Goal: Task Accomplishment & Management: Use online tool/utility

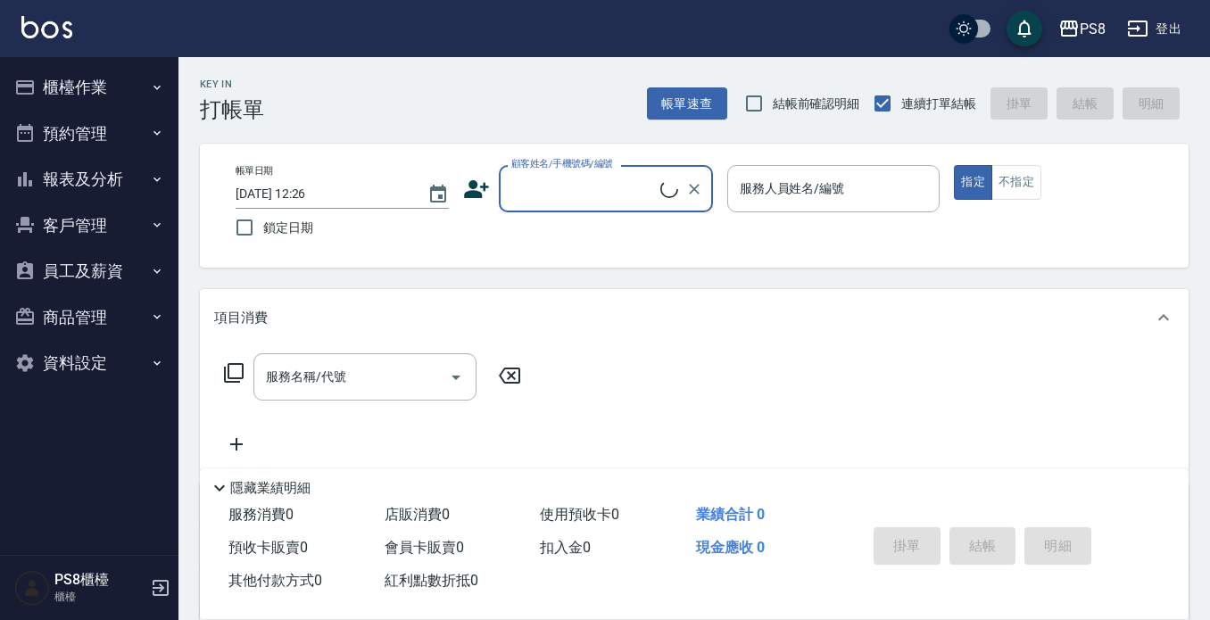
click at [589, 187] on input "顧客姓名/手機號碼/編號" at bounding box center [583, 188] width 153 height 31
type input "r"
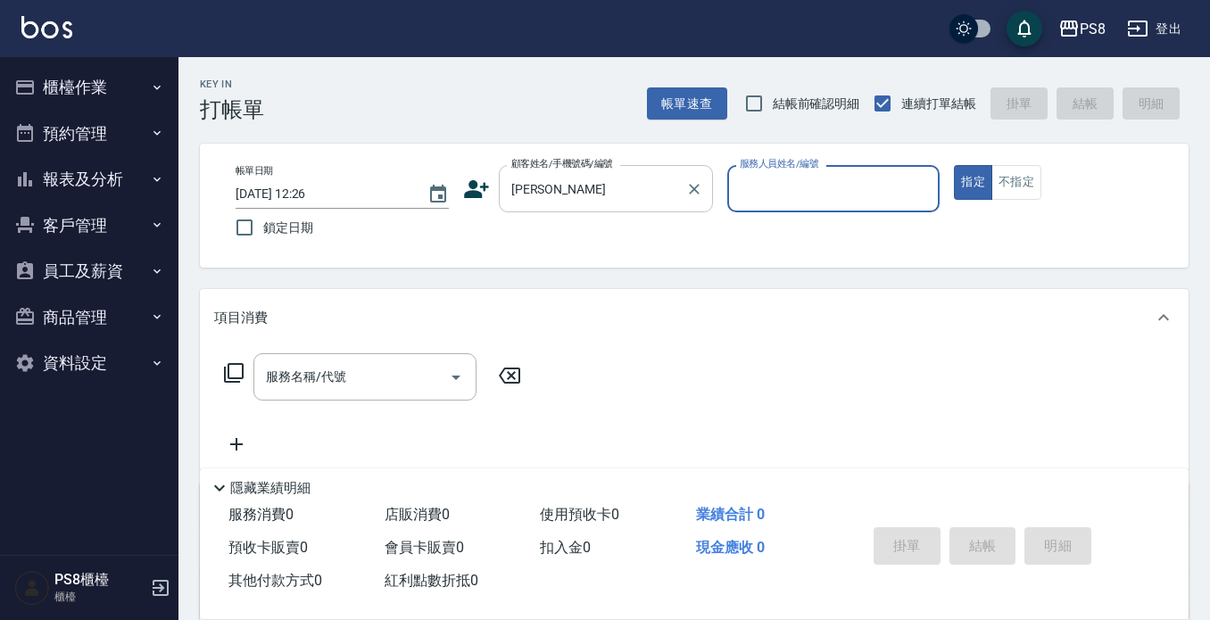
click at [583, 188] on input "[PERSON_NAME]" at bounding box center [592, 188] width 171 height 31
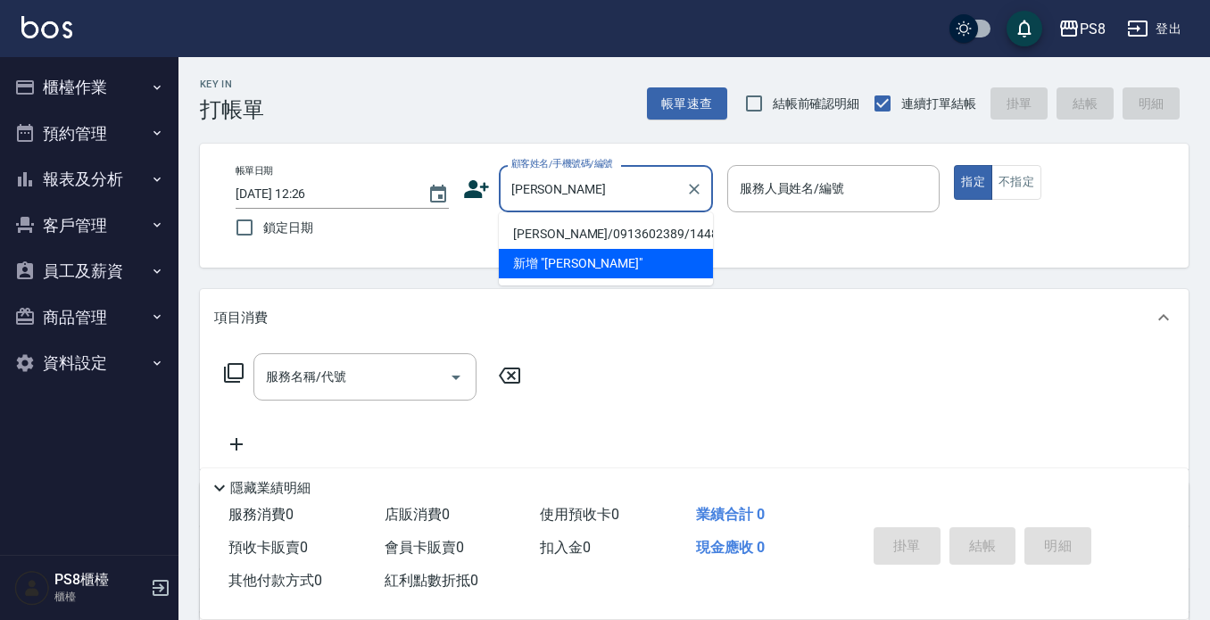
click at [585, 228] on li "[PERSON_NAME]/0913602389/14483" at bounding box center [606, 233] width 214 height 29
type input "[PERSON_NAME]/0913602389/14483"
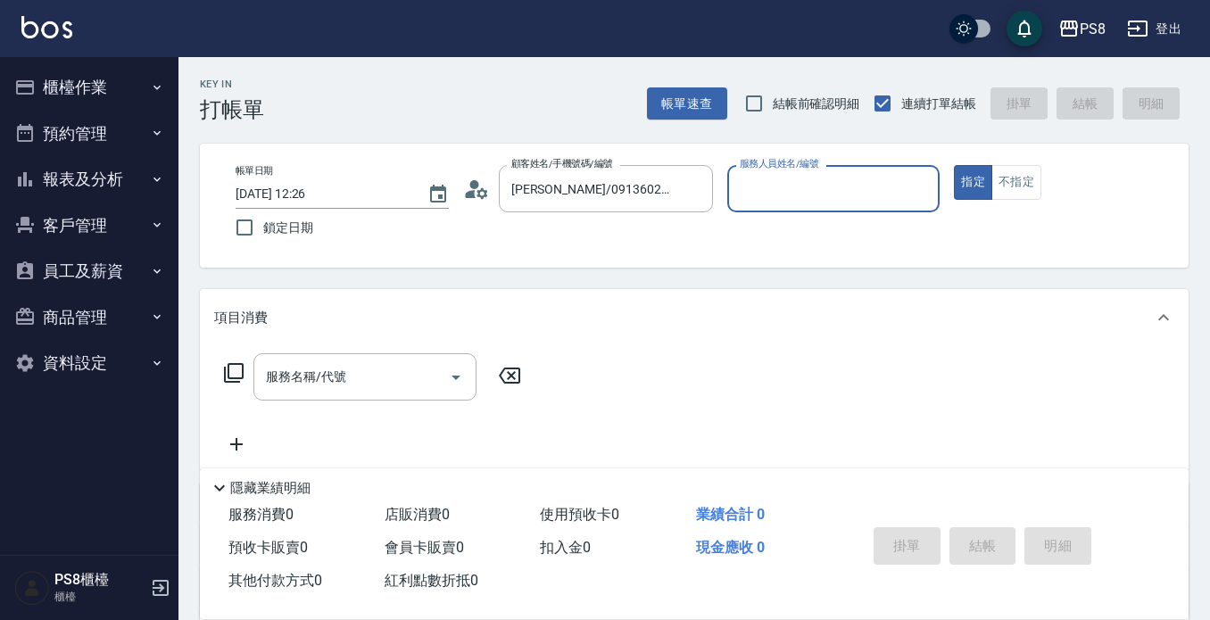
type input "佳亭-8"
click at [366, 380] on input "服務名稱/代號" at bounding box center [351, 376] width 180 height 31
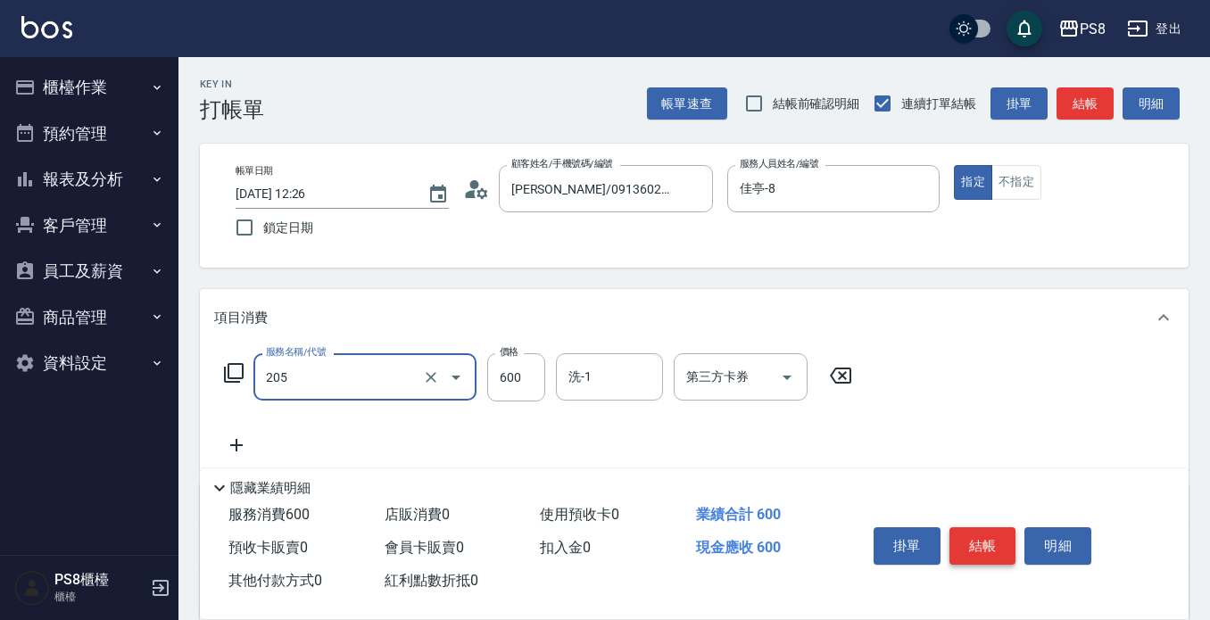
type input "A級洗剪600(205)"
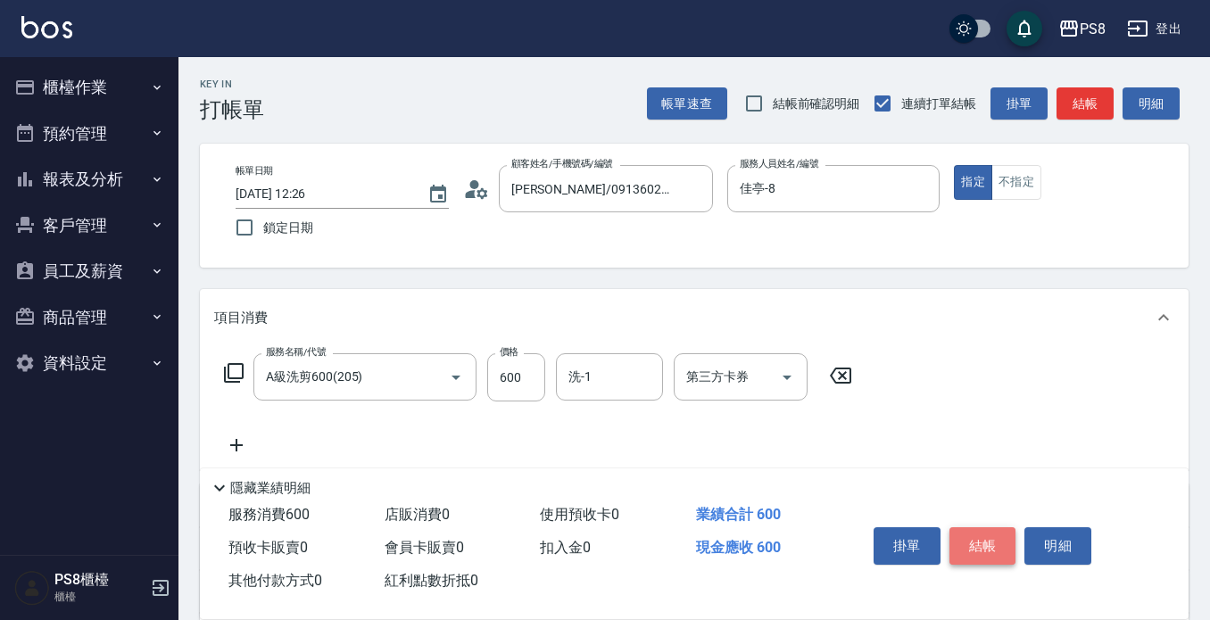
click at [992, 539] on button "結帳" at bounding box center [982, 545] width 67 height 37
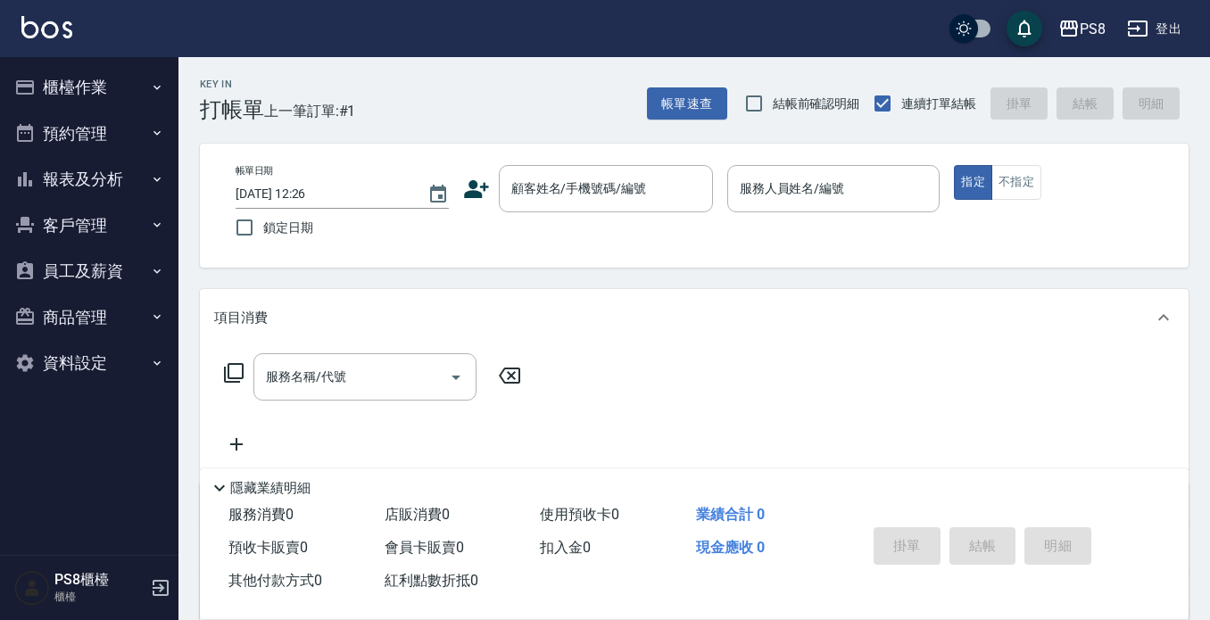
drag, startPoint x: 497, startPoint y: 281, endPoint x: 326, endPoint y: 82, distance: 261.9
click at [497, 279] on div "Key In 打帳單 上一筆訂單:#1 帳單速查 結帳前確認明細 連續打單結帳 掛單 結帳 明細 帳單日期 [DATE] 12:26 鎖定日期 顧客姓名/手機…" at bounding box center [693, 463] width 1031 height 812
